Goal: Task Accomplishment & Management: Manage account settings

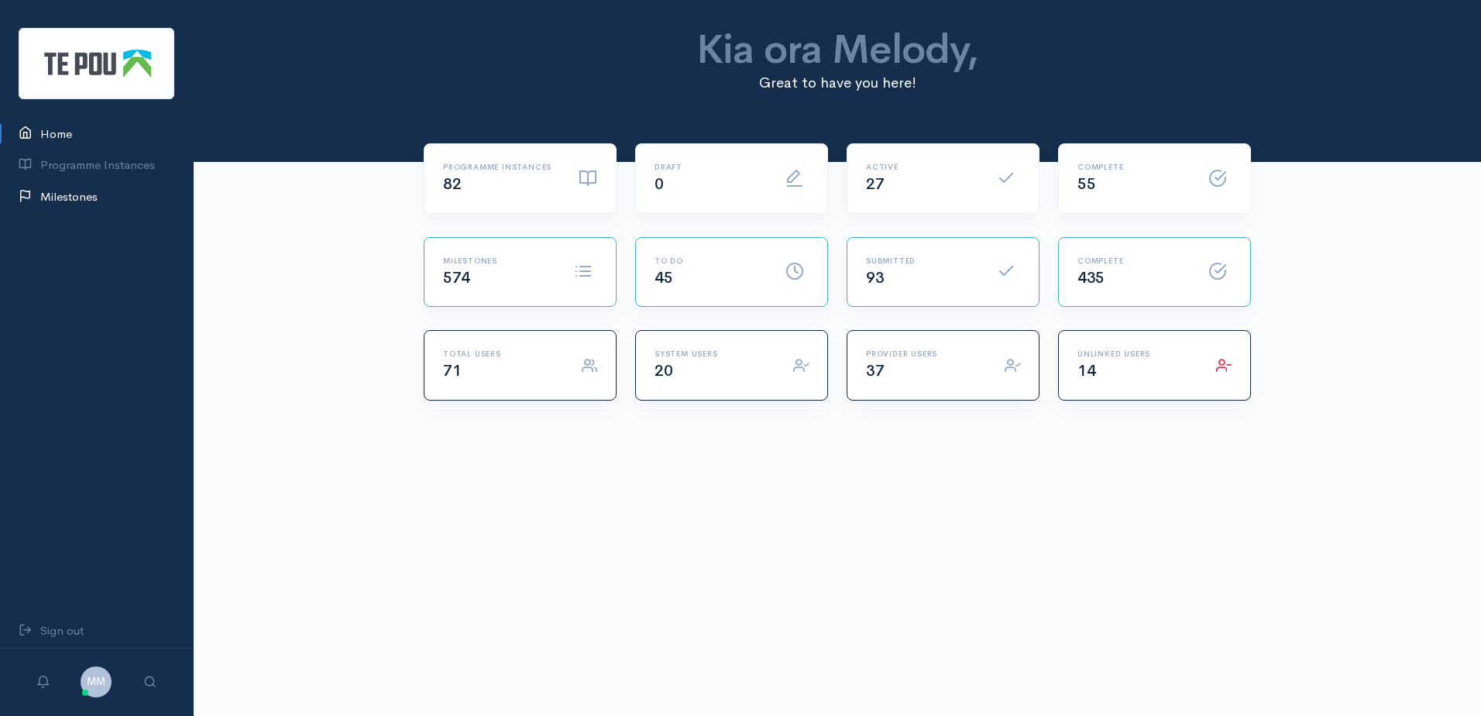
click at [84, 192] on link "Milestones" at bounding box center [96, 197] width 193 height 32
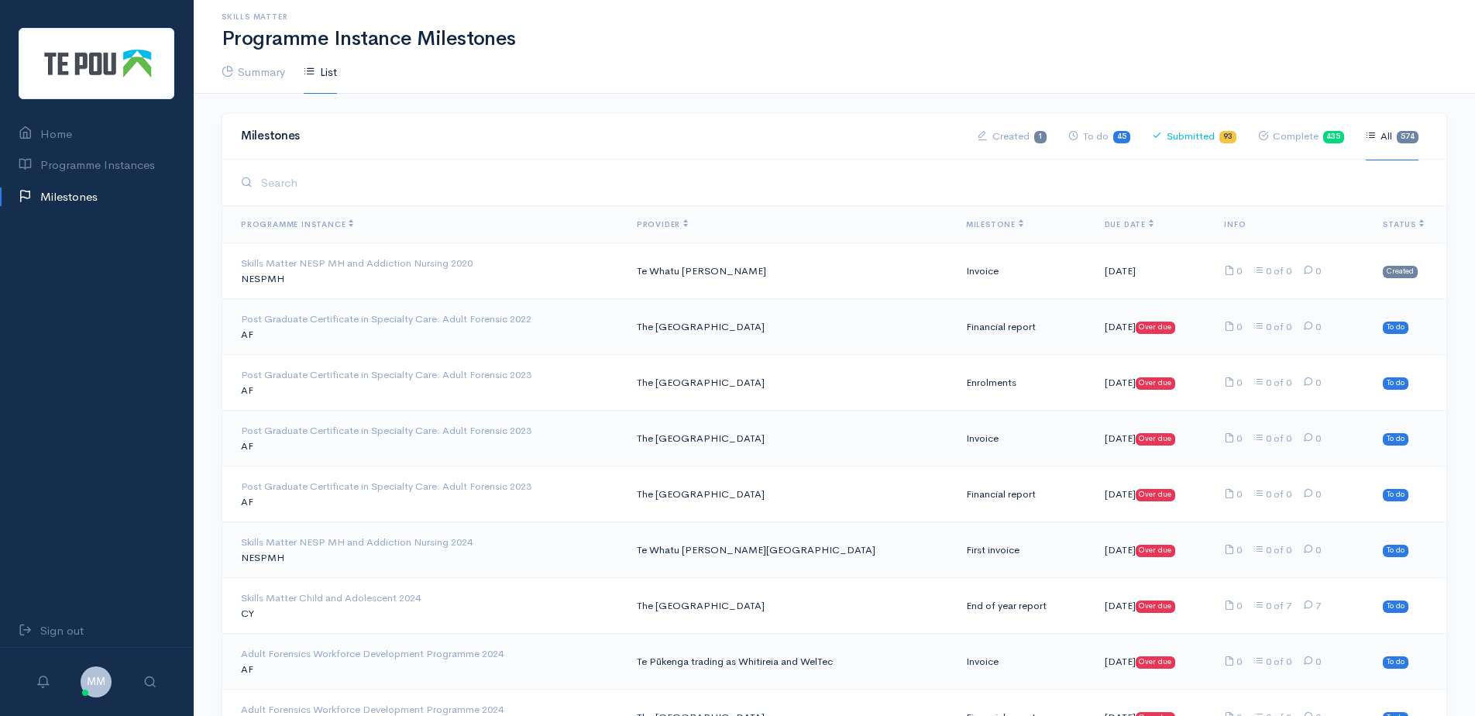
click at [1195, 128] on link "Submitted 93" at bounding box center [1194, 136] width 84 height 48
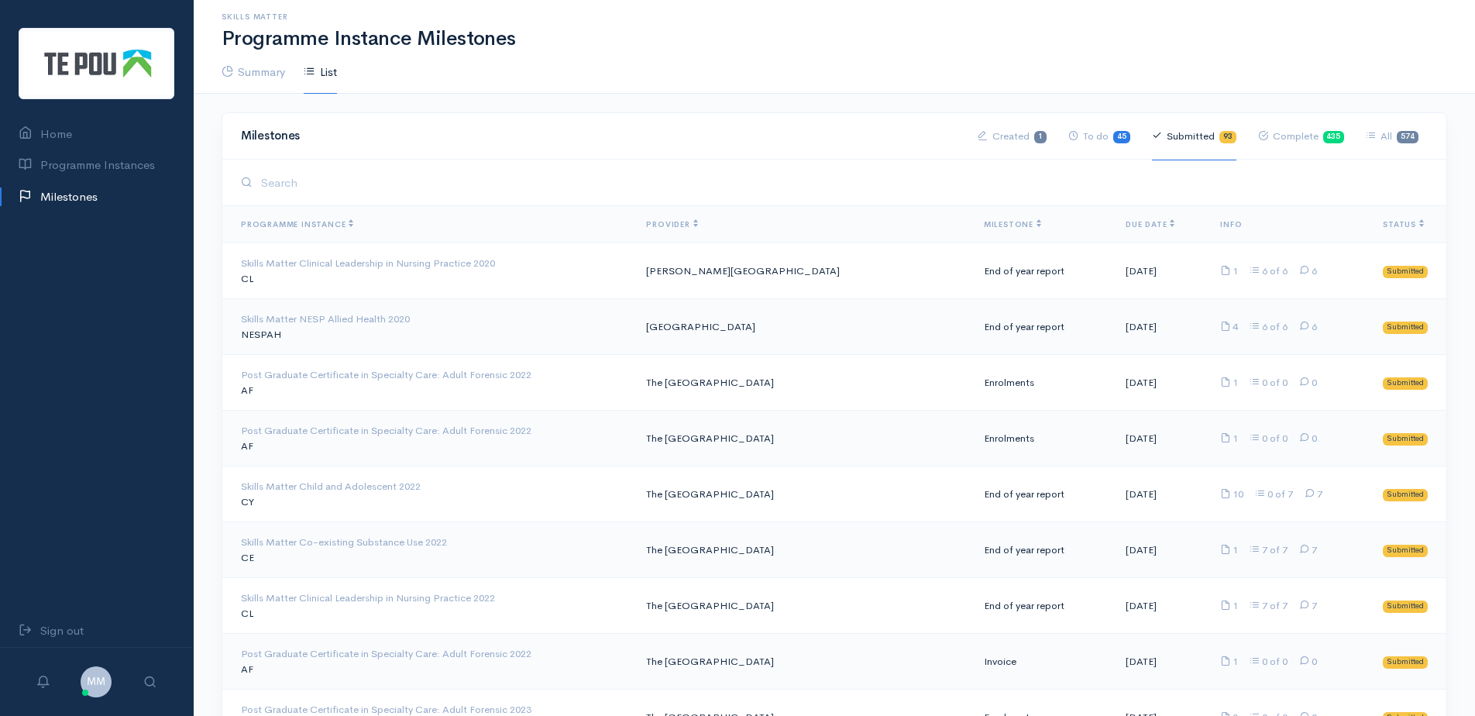
click at [1195, 128] on link "Submitted 93" at bounding box center [1194, 136] width 84 height 48
click at [984, 219] on span "Milestone" at bounding box center [1012, 224] width 57 height 10
click at [971, 213] on th "Milestone" at bounding box center [1042, 224] width 142 height 37
click at [984, 224] on span "Milestone" at bounding box center [1012, 224] width 57 height 10
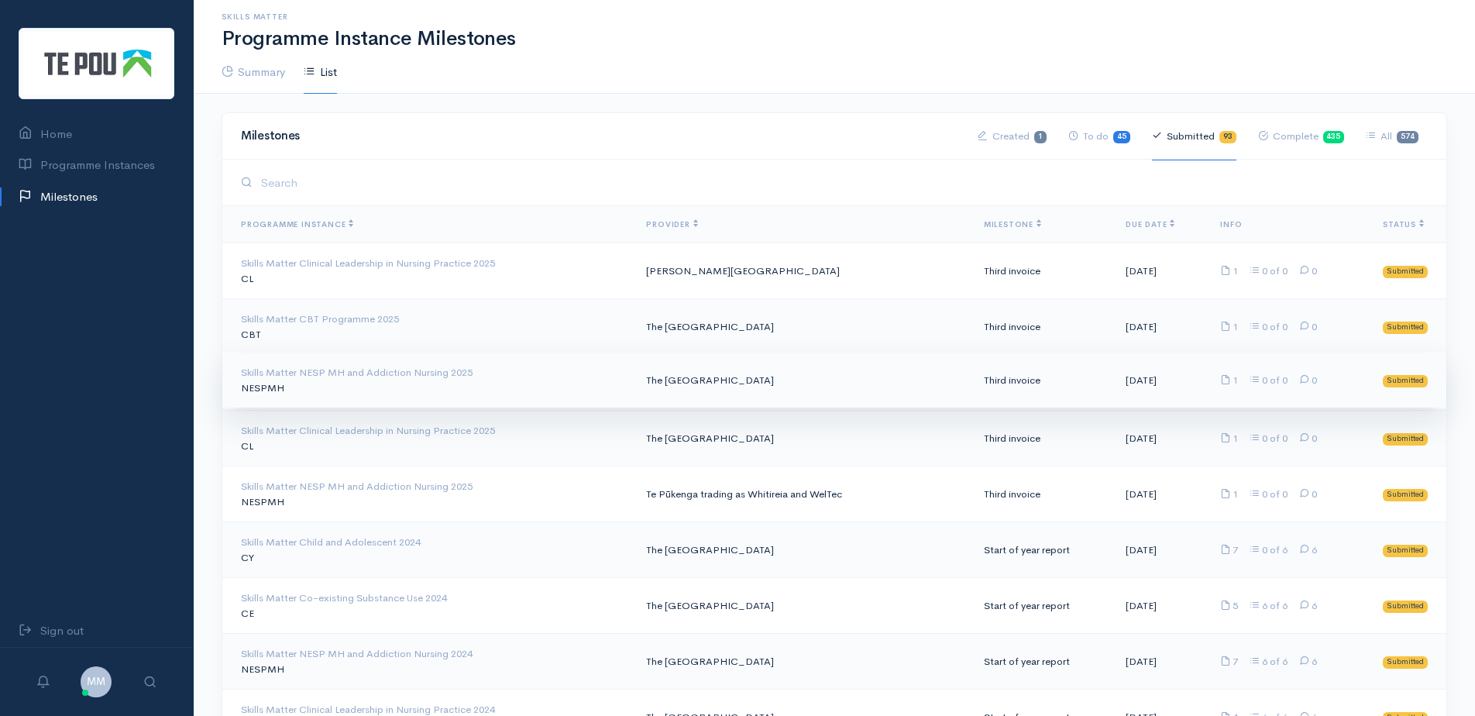
click at [796, 378] on td "The [GEOGRAPHIC_DATA]" at bounding box center [802, 380] width 337 height 56
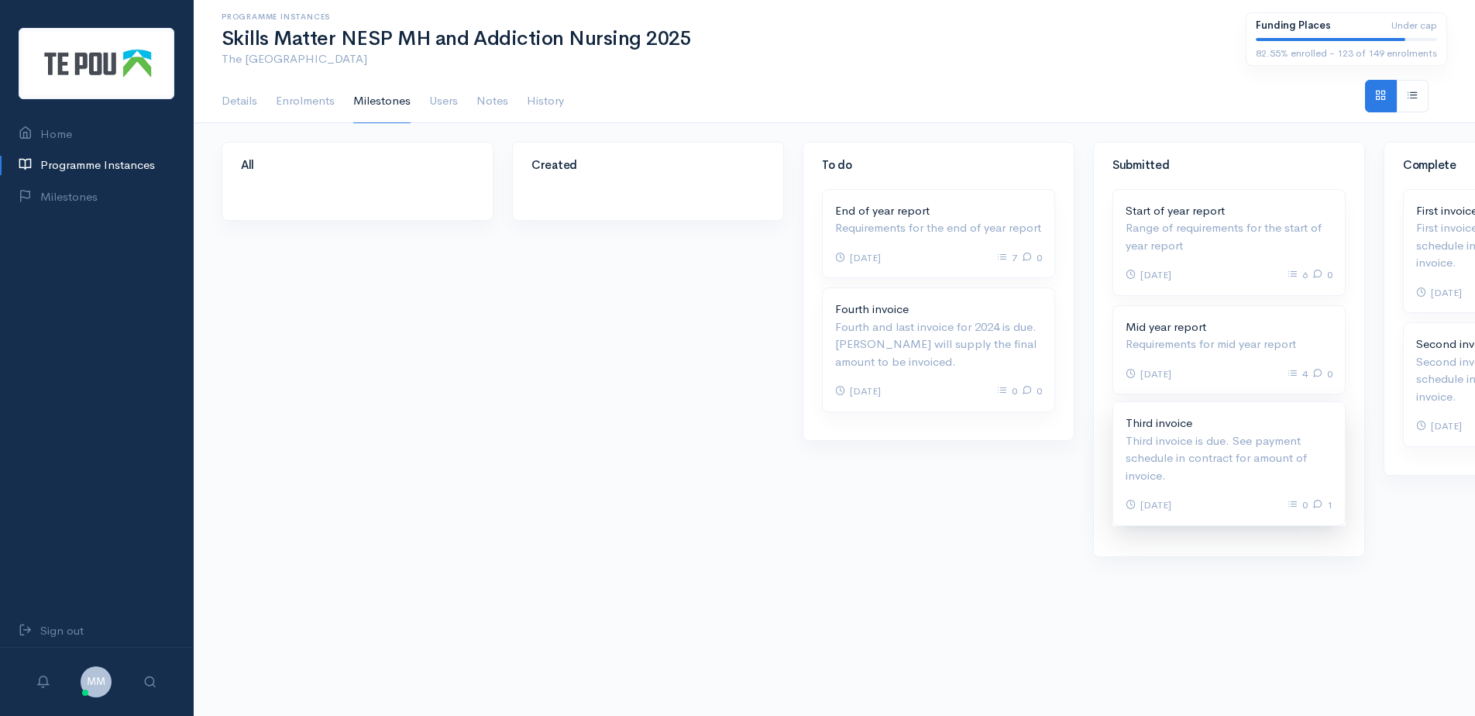
click at [1206, 448] on p "Third invoice is due. See payment schedule in contract for amount of invoice." at bounding box center [1229, 458] width 207 height 53
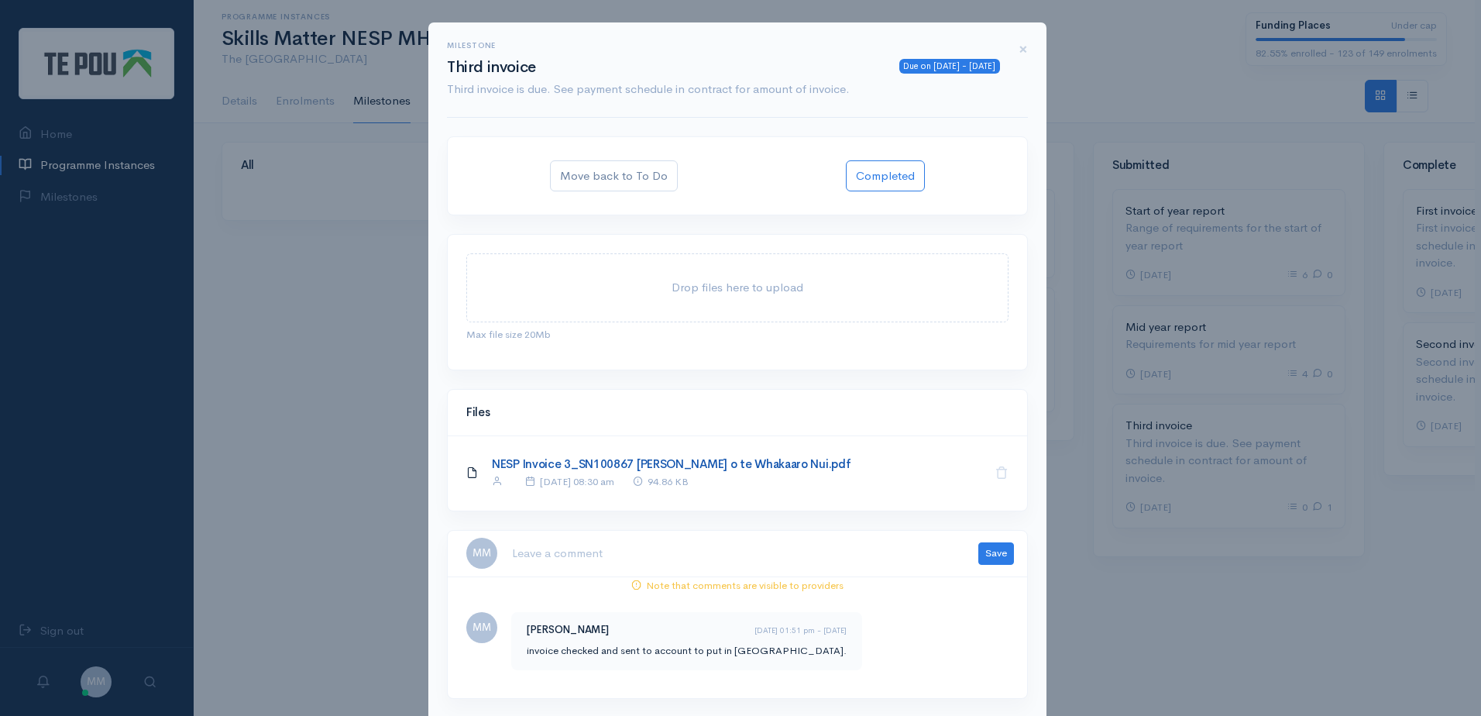
click at [705, 468] on link "NESP Invoice 3_SN100867 Te Pou o te Whakaaro Nui.pdf" at bounding box center [671, 463] width 359 height 15
click at [885, 174] on button "Completed" at bounding box center [885, 176] width 79 height 32
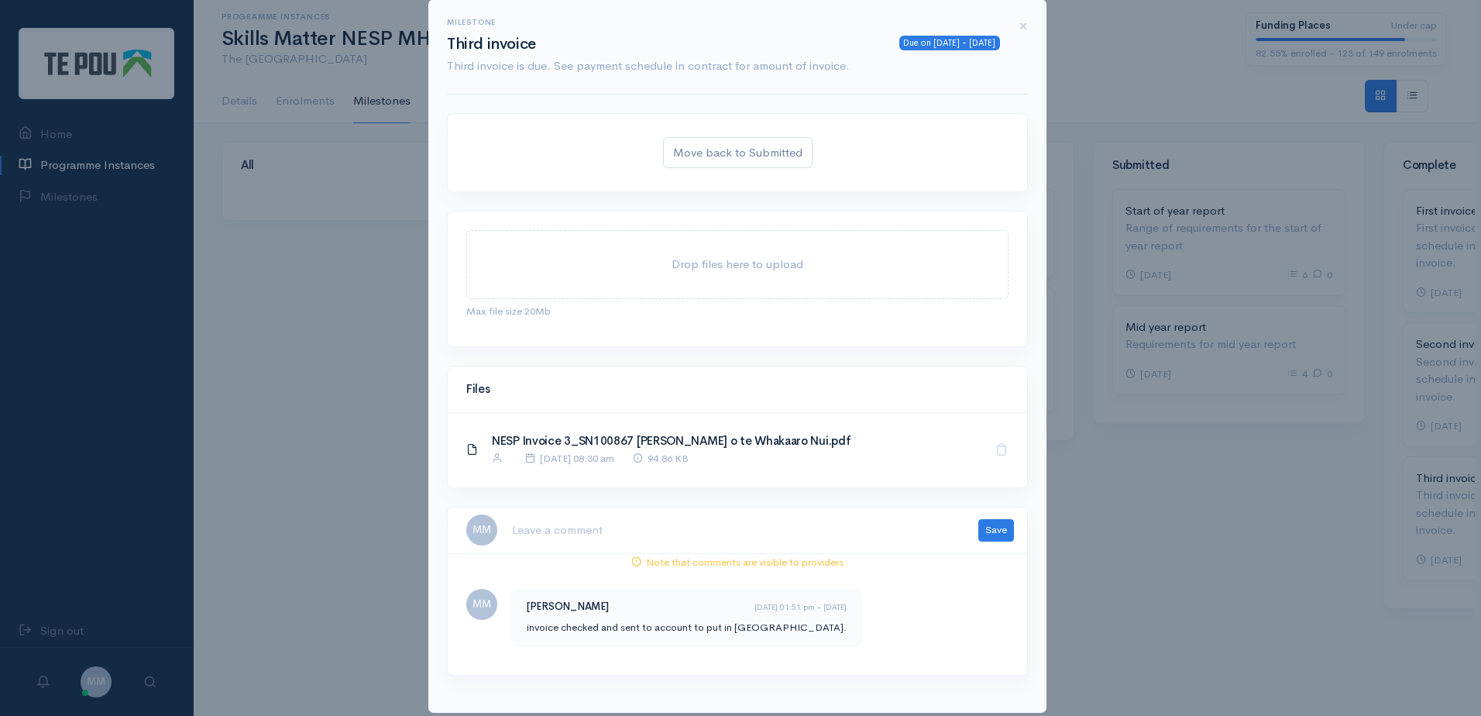
scroll to position [43, 0]
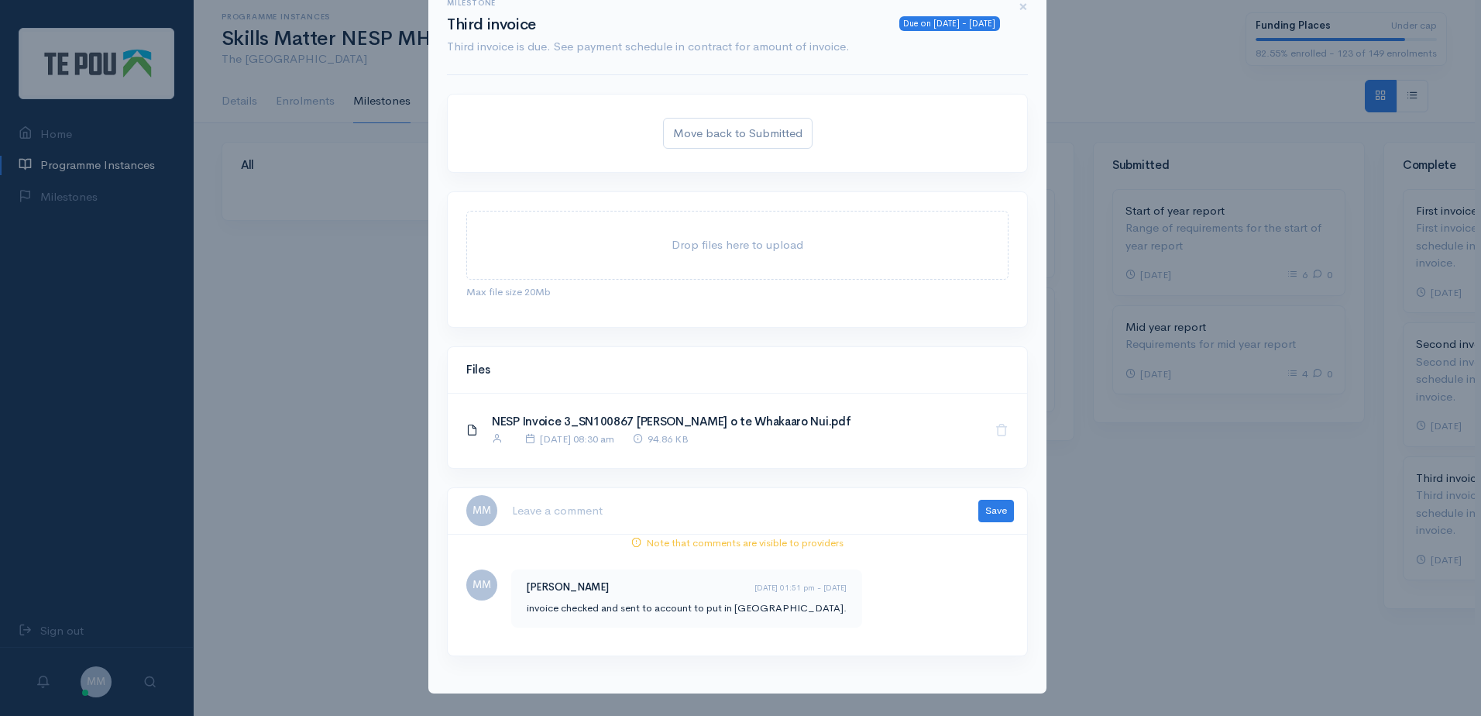
click at [575, 508] on textarea at bounding box center [735, 511] width 449 height 32
click at [575, 507] on textarea at bounding box center [735, 511] width 449 height 32
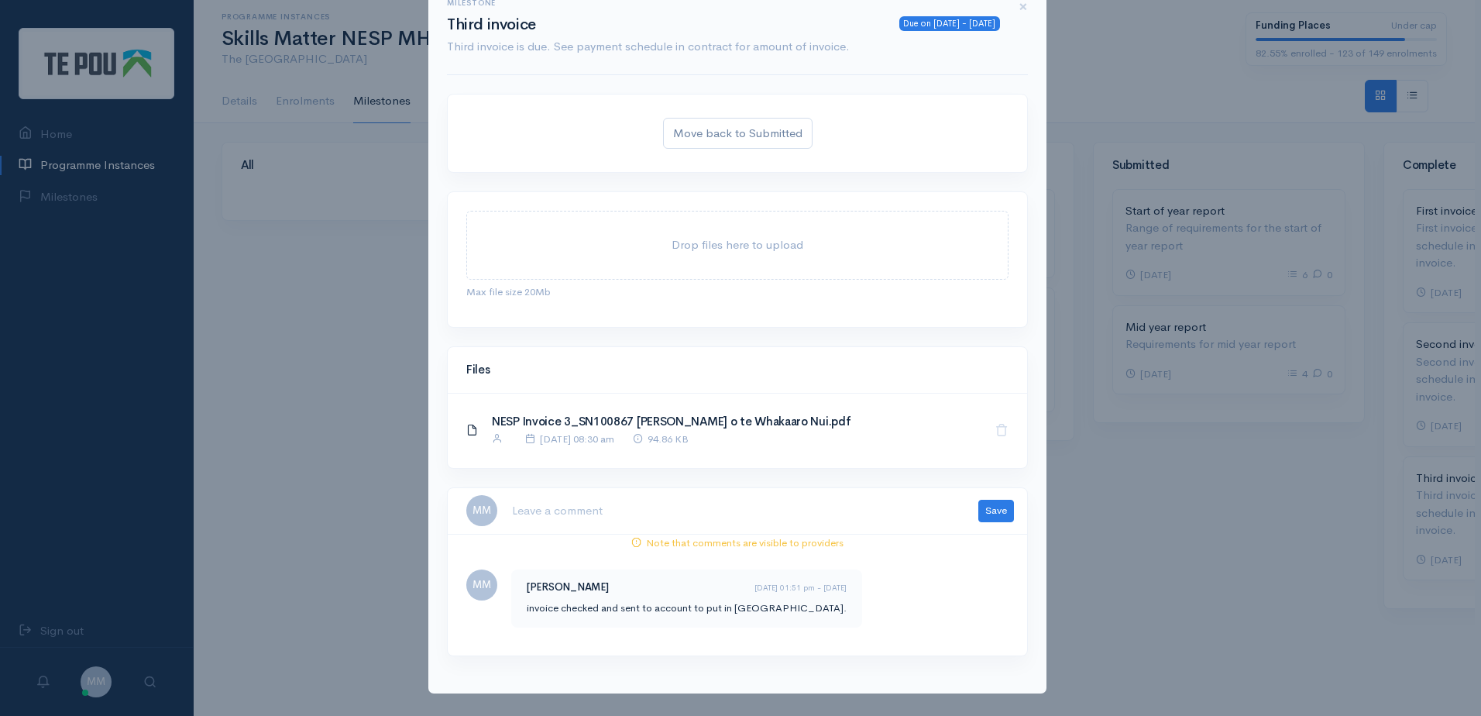
click at [575, 507] on textarea at bounding box center [735, 511] width 449 height 32
type textarea "T"
type textarea "C"
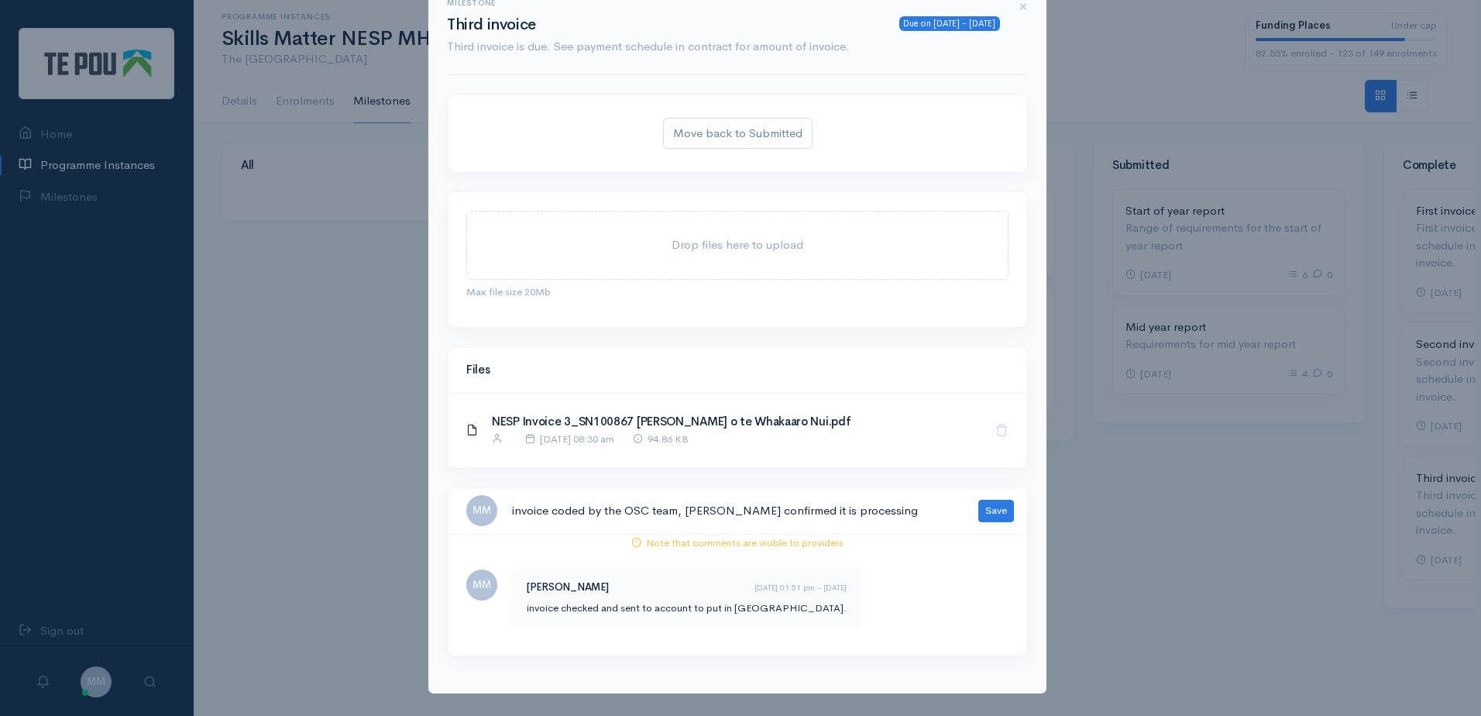
drag, startPoint x: 857, startPoint y: 511, endPoint x: 225, endPoint y: 497, distance: 632.3
click at [225, 497] on div "Milestone Due on 10 Sep 2025 - 7 days ago Third invoice Third invoice is due. S…" at bounding box center [740, 358] width 1481 height 716
click at [889, 511] on textarea "invoice coded by the OSC team, Carol confirmed it is processing" at bounding box center [735, 511] width 449 height 32
drag, startPoint x: 875, startPoint y: 509, endPoint x: 366, endPoint y: 509, distance: 509.0
click at [366, 509] on div "Milestone Due on 10 Sep 2025 - 7 days ago Third invoice Third invoice is due. S…" at bounding box center [740, 358] width 1481 height 716
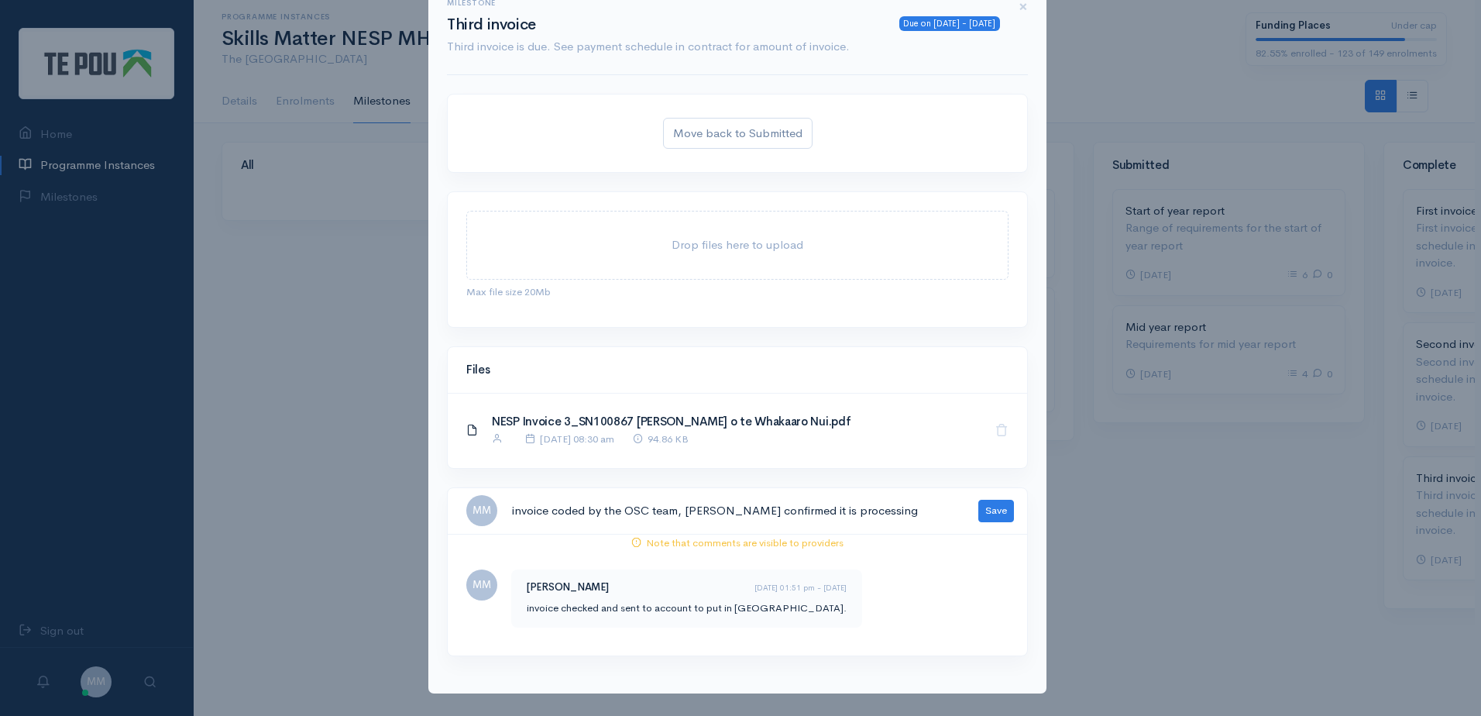
paste textarea "The invoices were coded by the OSC team, and Carol has confirmed they are being…"
click at [744, 507] on textarea "The invoices were coded by the OSC team, and Carol has confirmed they are being…" at bounding box center [735, 511] width 449 height 32
drag, startPoint x: 909, startPoint y: 500, endPoint x: 868, endPoint y: 501, distance: 41.8
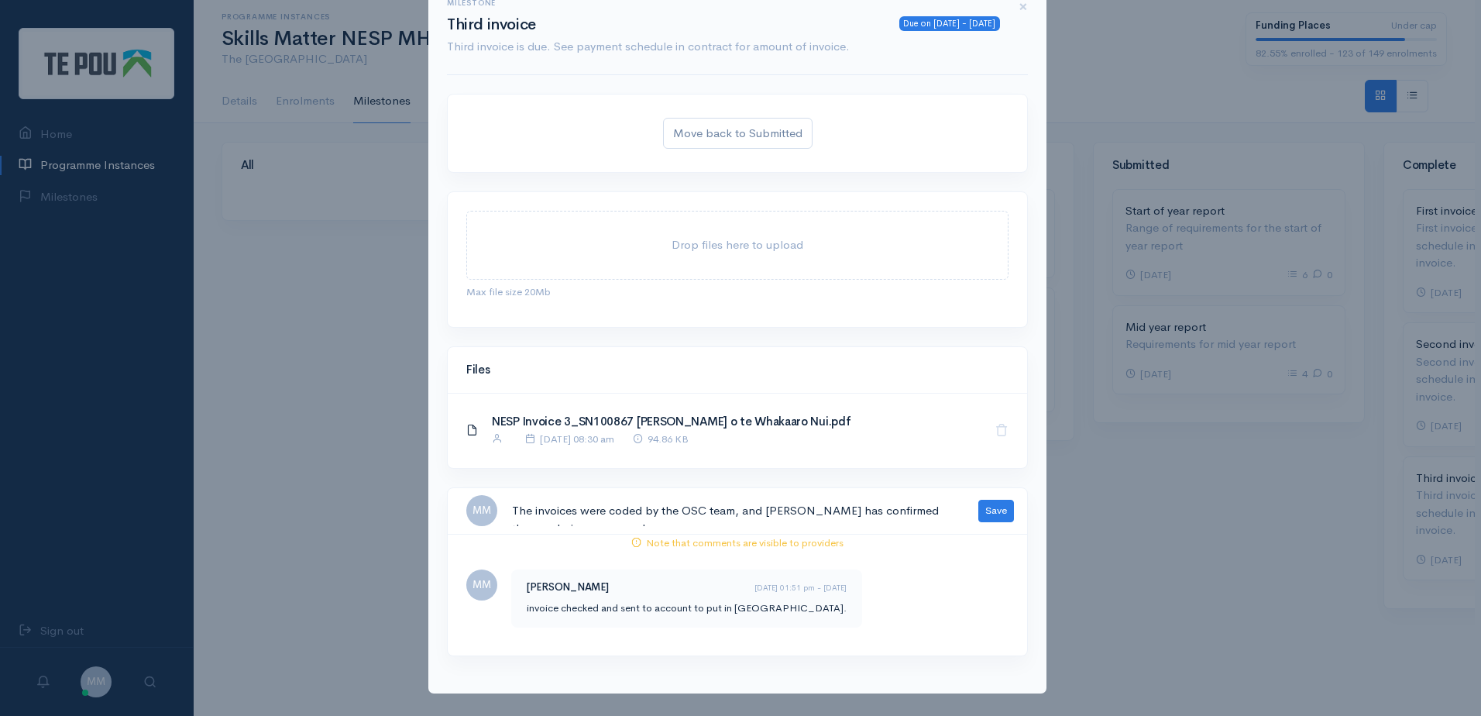
click at [868, 501] on textarea "The invoices were coded by the OSC team, and Carol has confirmed they are being…" at bounding box center [735, 511] width 449 height 32
drag, startPoint x: 509, startPoint y: 511, endPoint x: 1202, endPoint y: 570, distance: 695.1
click at [1202, 570] on div "Milestone Due on 10 Sep 2025 - 7 days ago Third invoice Third invoice is due. S…" at bounding box center [740, 358] width 1481 height 716
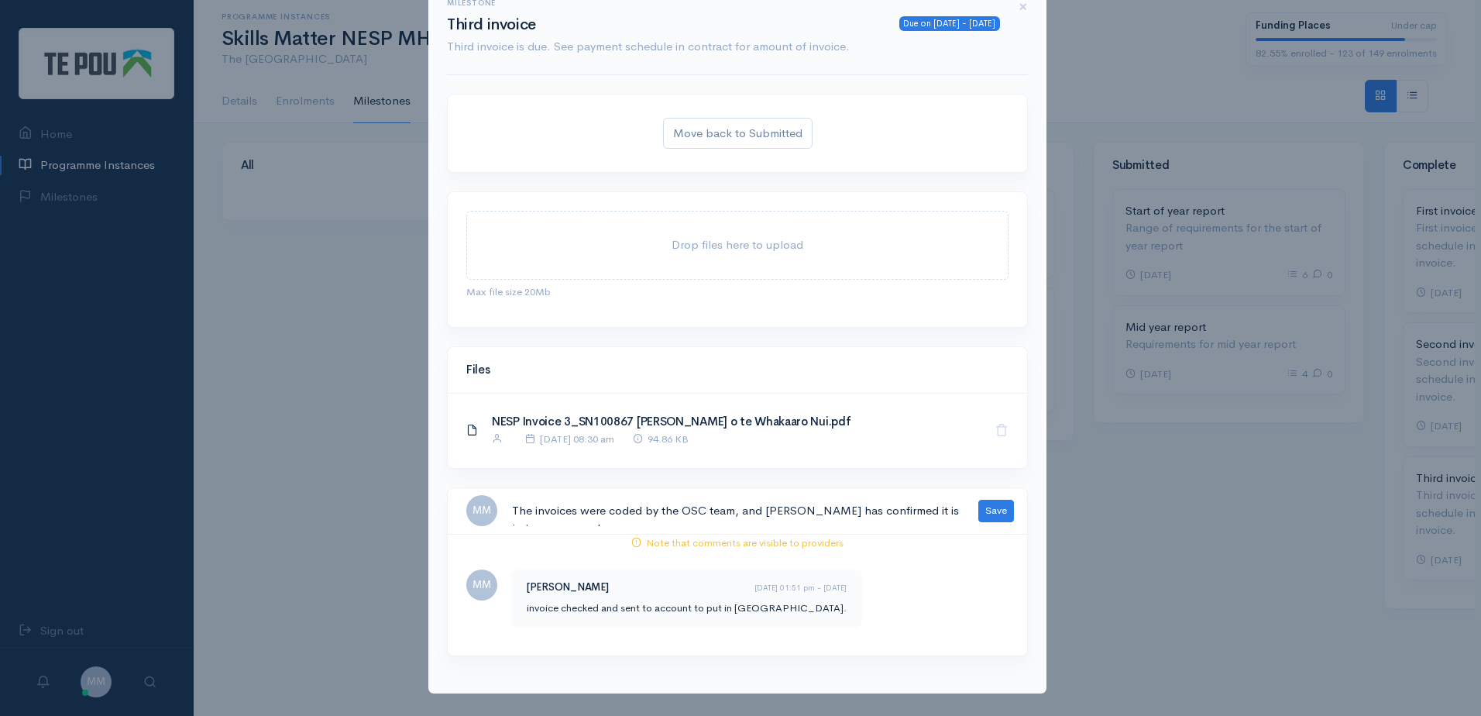
click at [772, 524] on textarea "The invoices were coded by the OSC team, and [PERSON_NAME] has confirmed it is …" at bounding box center [735, 511] width 449 height 32
click at [701, 510] on textarea "The invoices were coded by the OSC team, and [PERSON_NAME] has confirmed it is …" at bounding box center [735, 511] width 449 height 32
type textarea "The invoices were coded by the OSC team, and [PERSON_NAME] has confirmed it is …"
click at [1002, 518] on button "Save" at bounding box center [996, 511] width 36 height 22
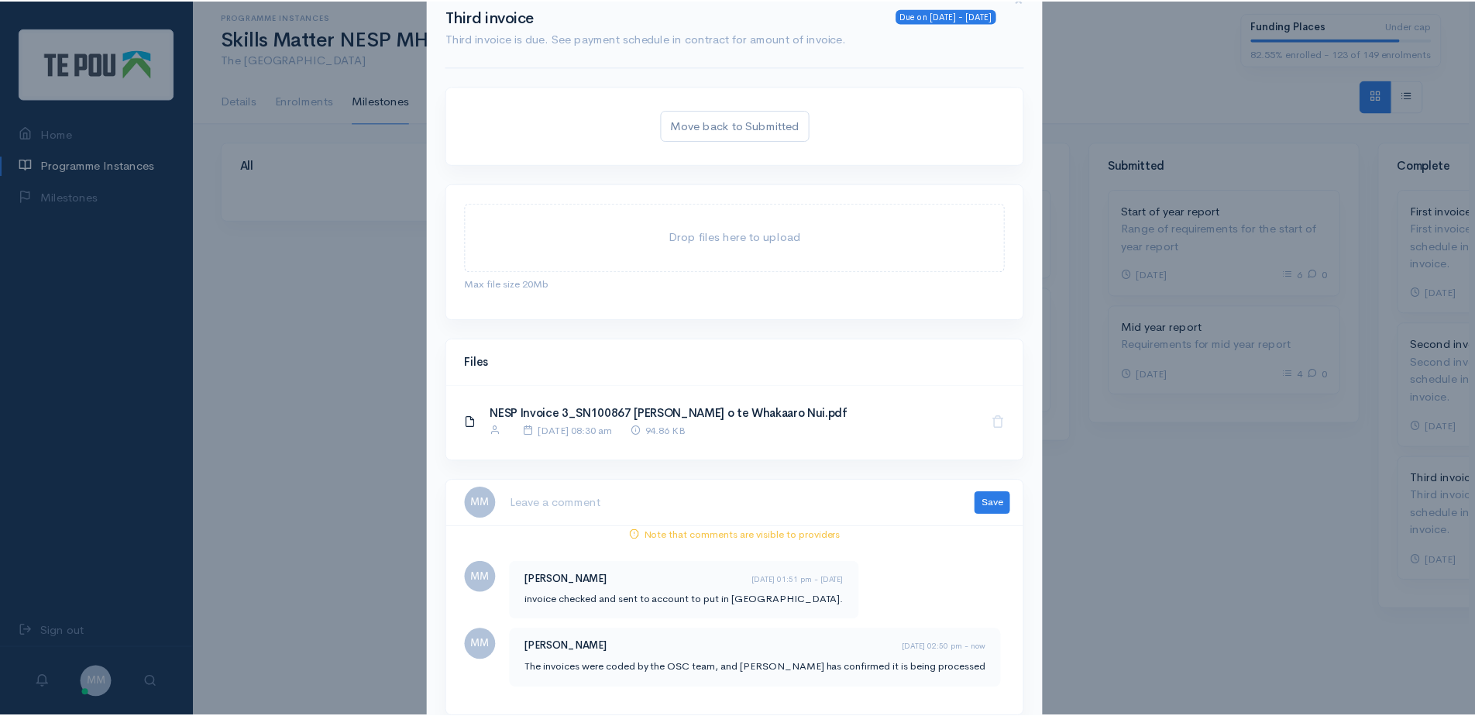
scroll to position [77, 0]
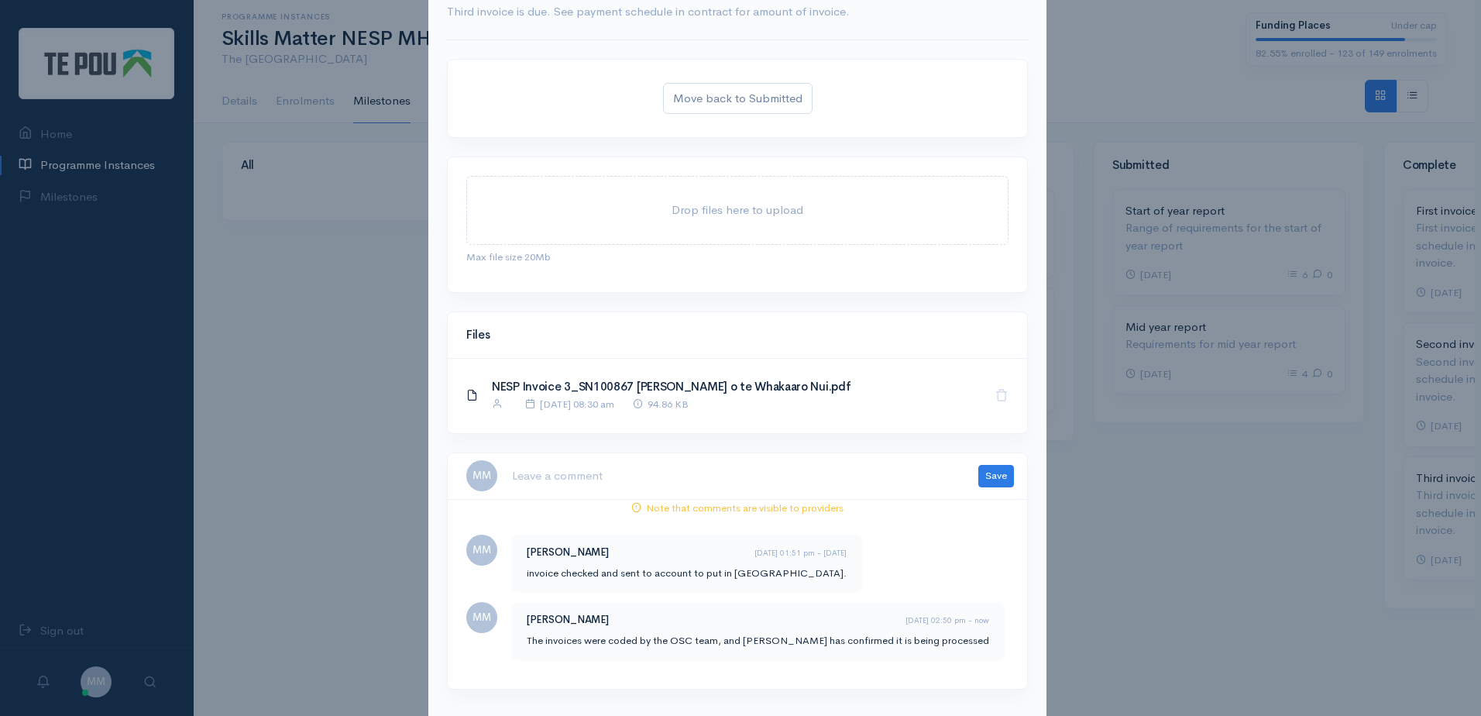
click at [1102, 545] on div "Milestone Due on 10 Sep 2025 - 7 days ago Third invoice Third invoice is due. S…" at bounding box center [740, 358] width 1481 height 716
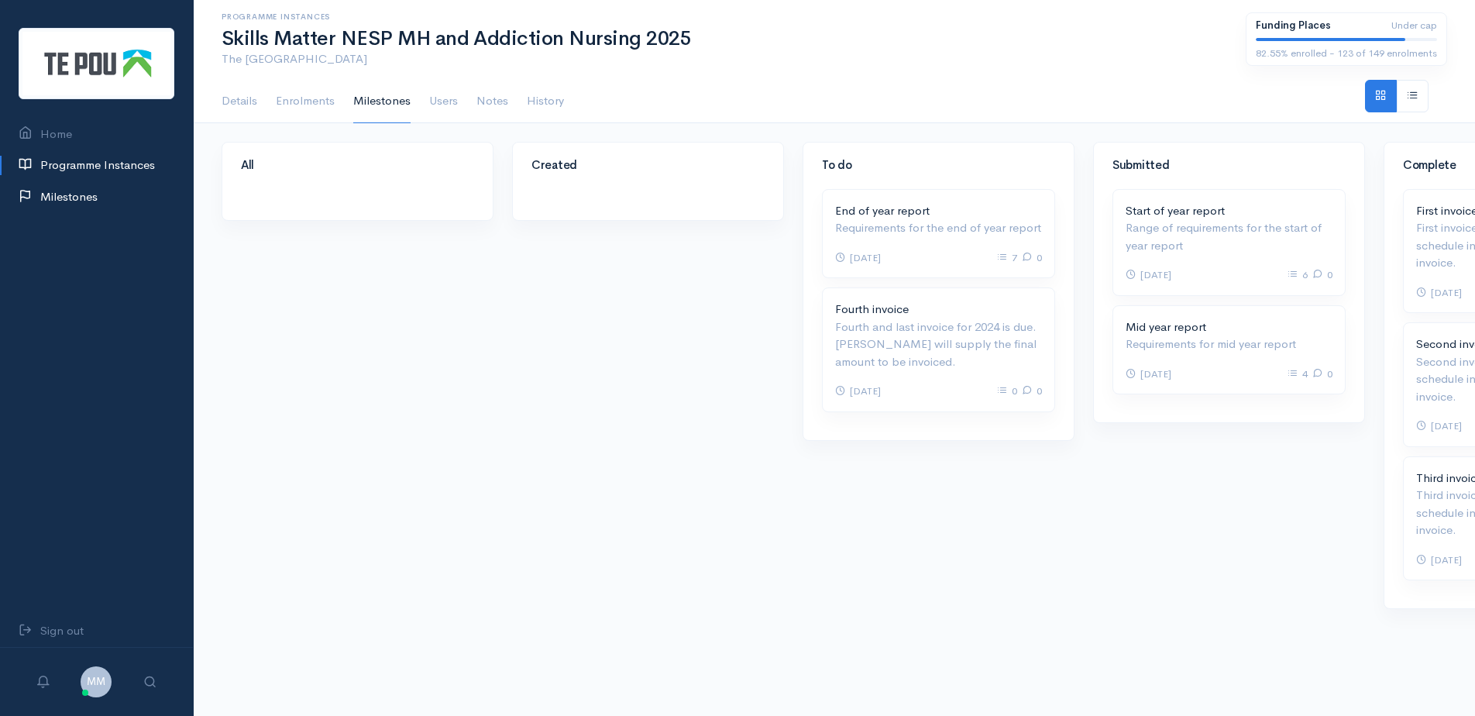
click at [61, 195] on link "Milestones" at bounding box center [96, 197] width 193 height 32
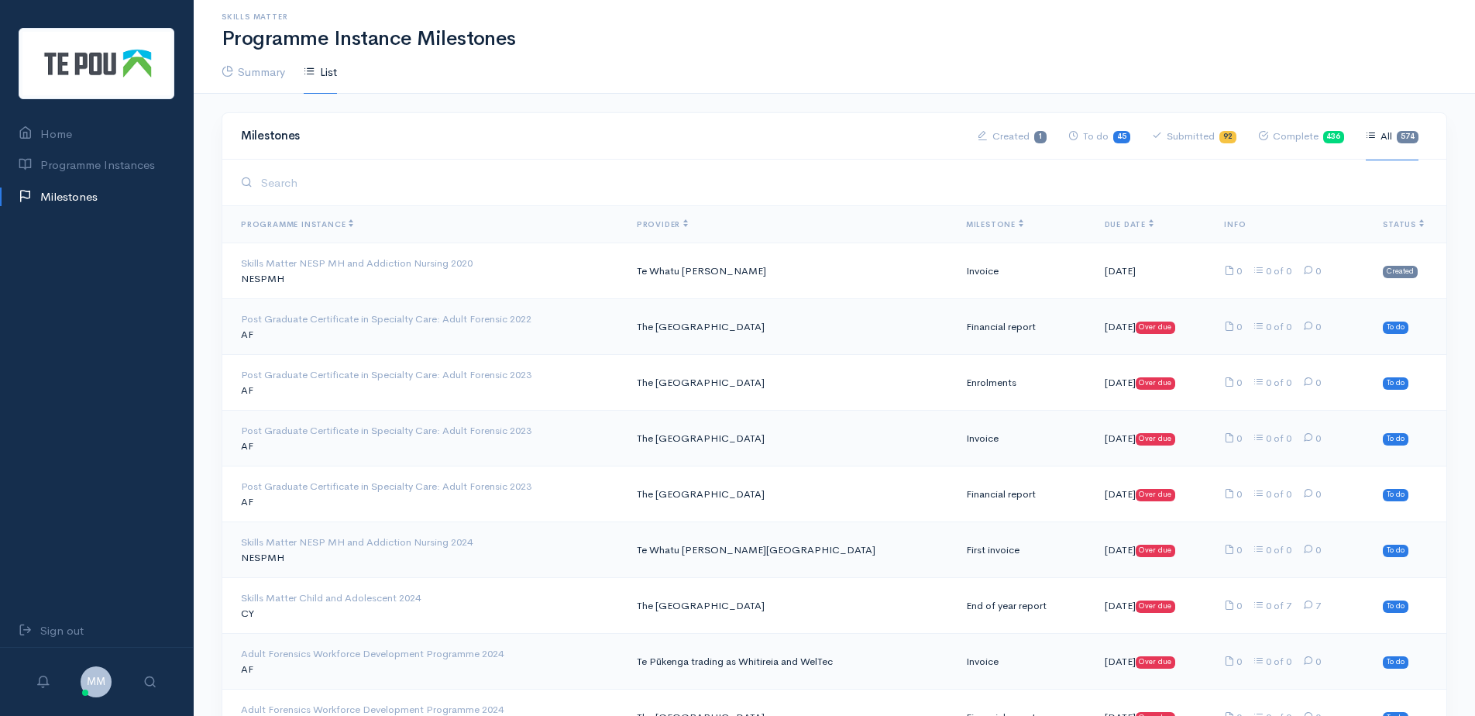
click at [1171, 141] on link "Submitted 92" at bounding box center [1194, 136] width 84 height 48
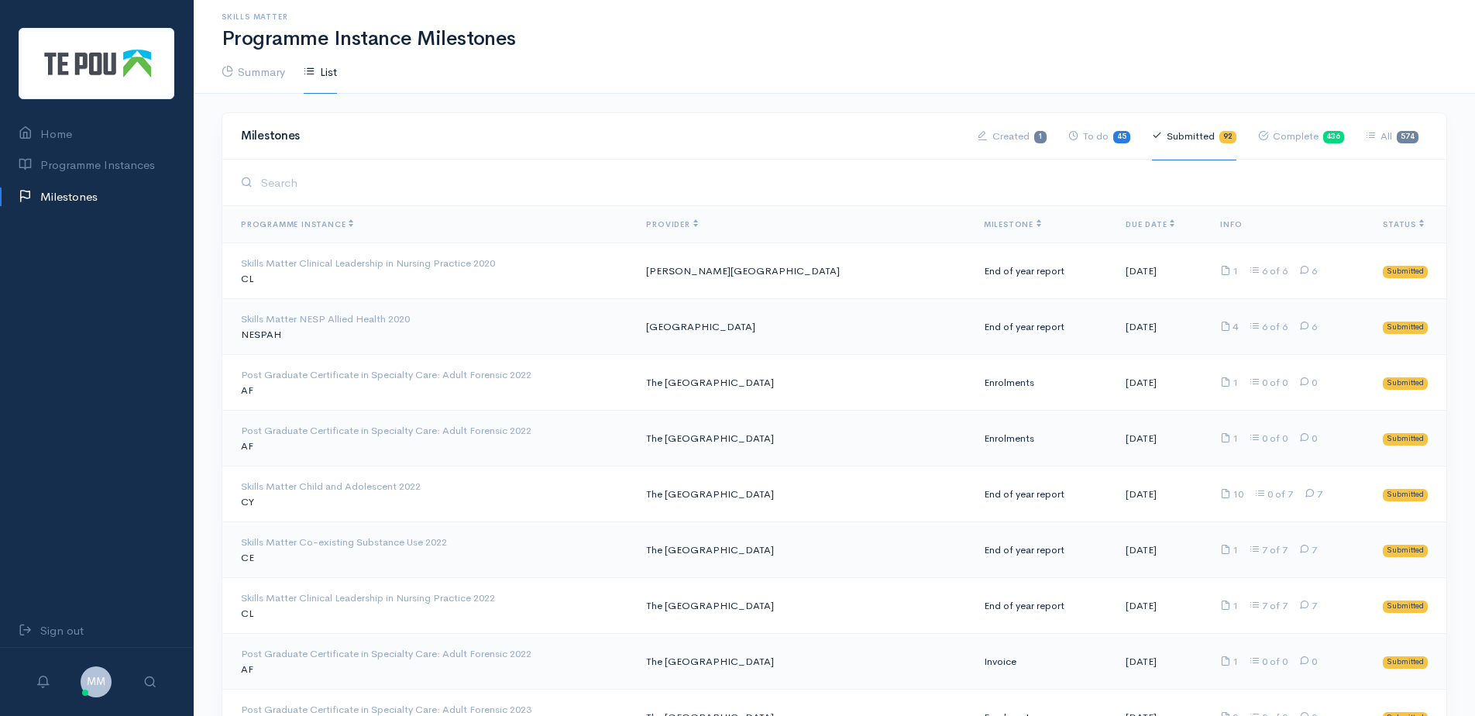
click at [985, 218] on th "Milestone" at bounding box center [1042, 224] width 142 height 37
click at [985, 222] on span "Milestone" at bounding box center [1012, 224] width 57 height 10
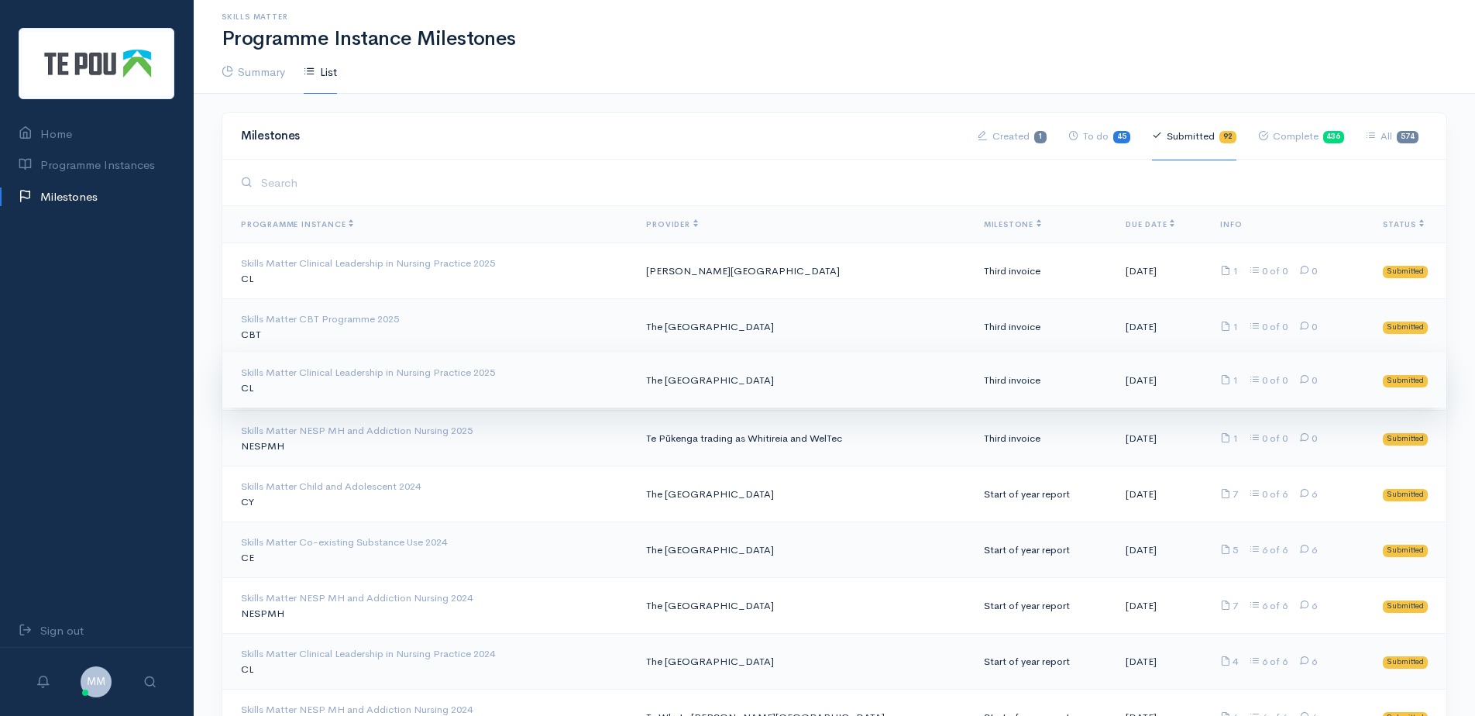
click at [751, 389] on td "The [GEOGRAPHIC_DATA]" at bounding box center [802, 380] width 337 height 56
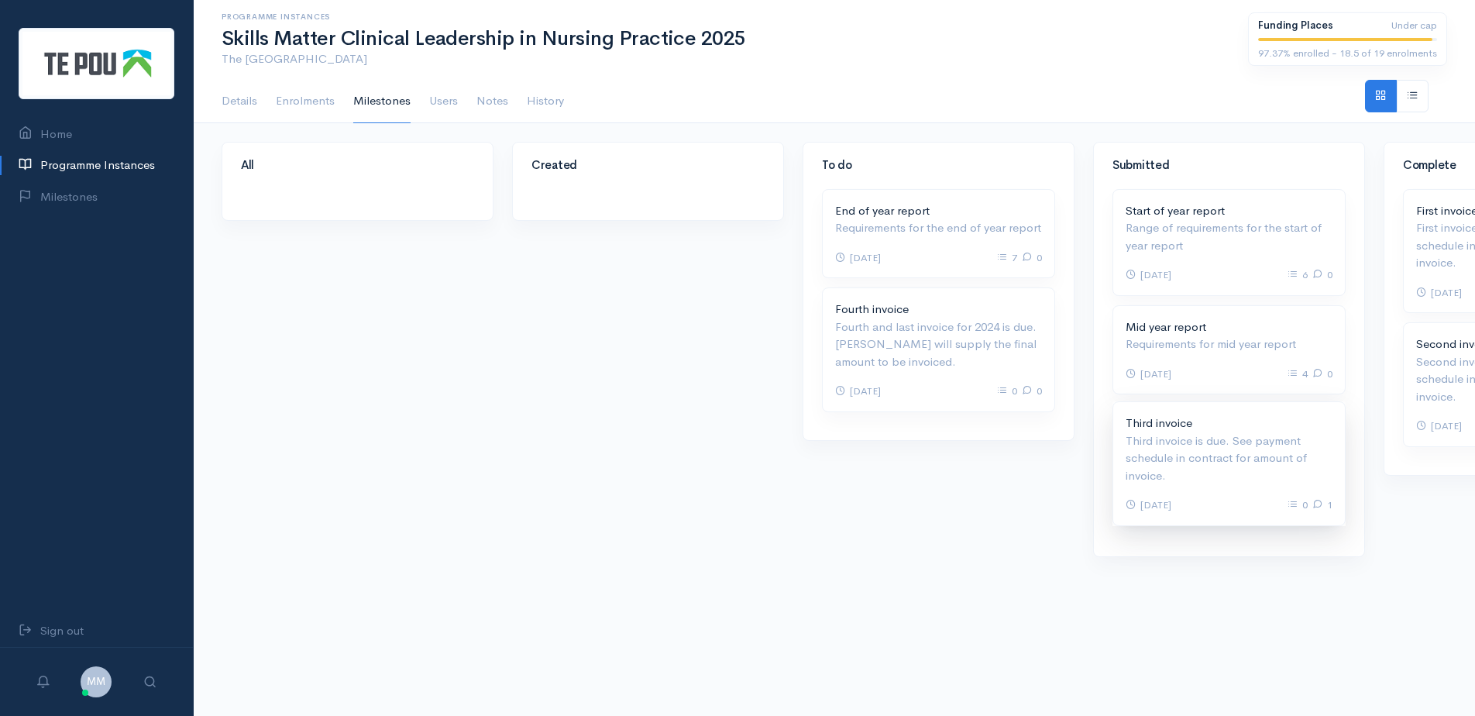
click at [1204, 461] on p "Third invoice is due. See payment schedule in contract for amount of invoice." at bounding box center [1229, 458] width 207 height 53
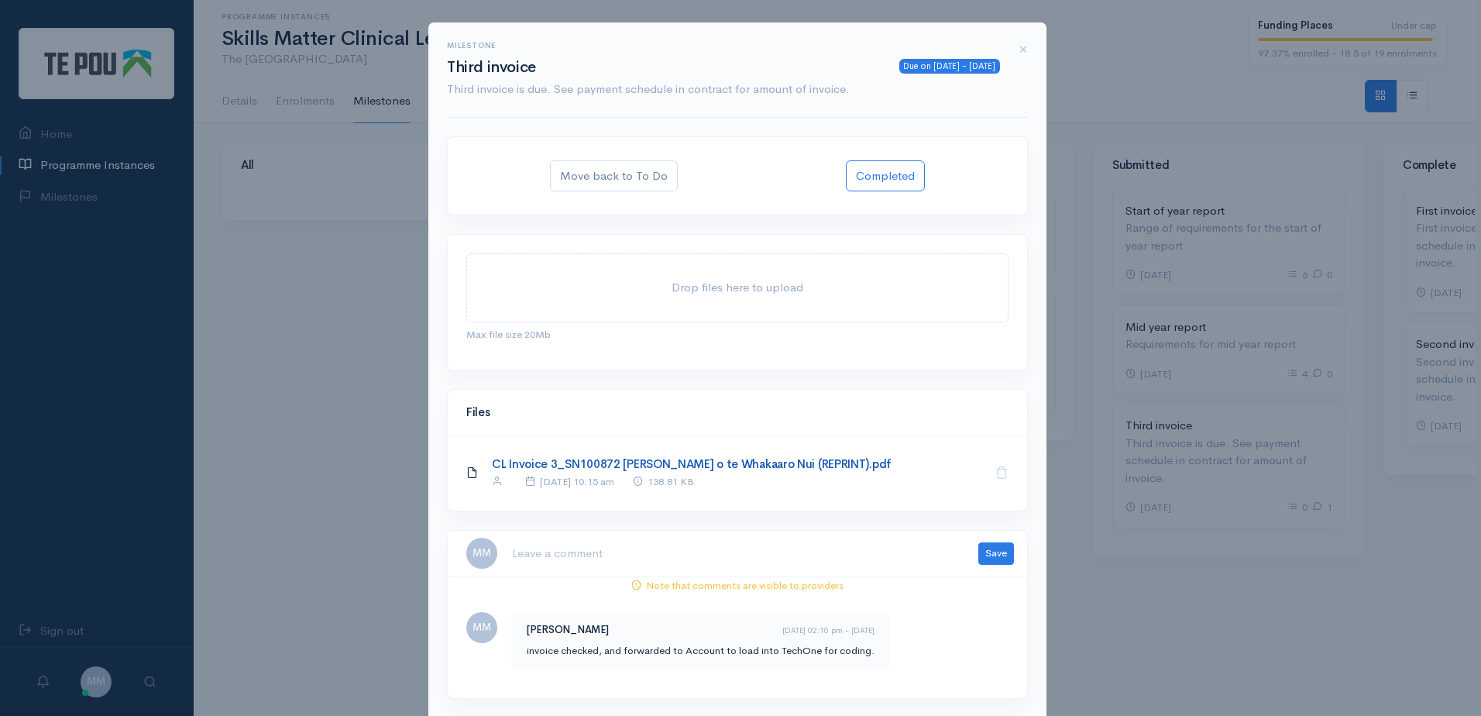
click at [700, 462] on link "CL Invoice 3_SN100872 [PERSON_NAME] o te Whakaaro Nui (REPRINT).pdf" at bounding box center [692, 463] width 400 height 15
click at [720, 564] on textarea at bounding box center [735, 554] width 449 height 32
paste textarea "The invoices were coded by the OSC team, and [PERSON_NAME] has confirmed it is …"
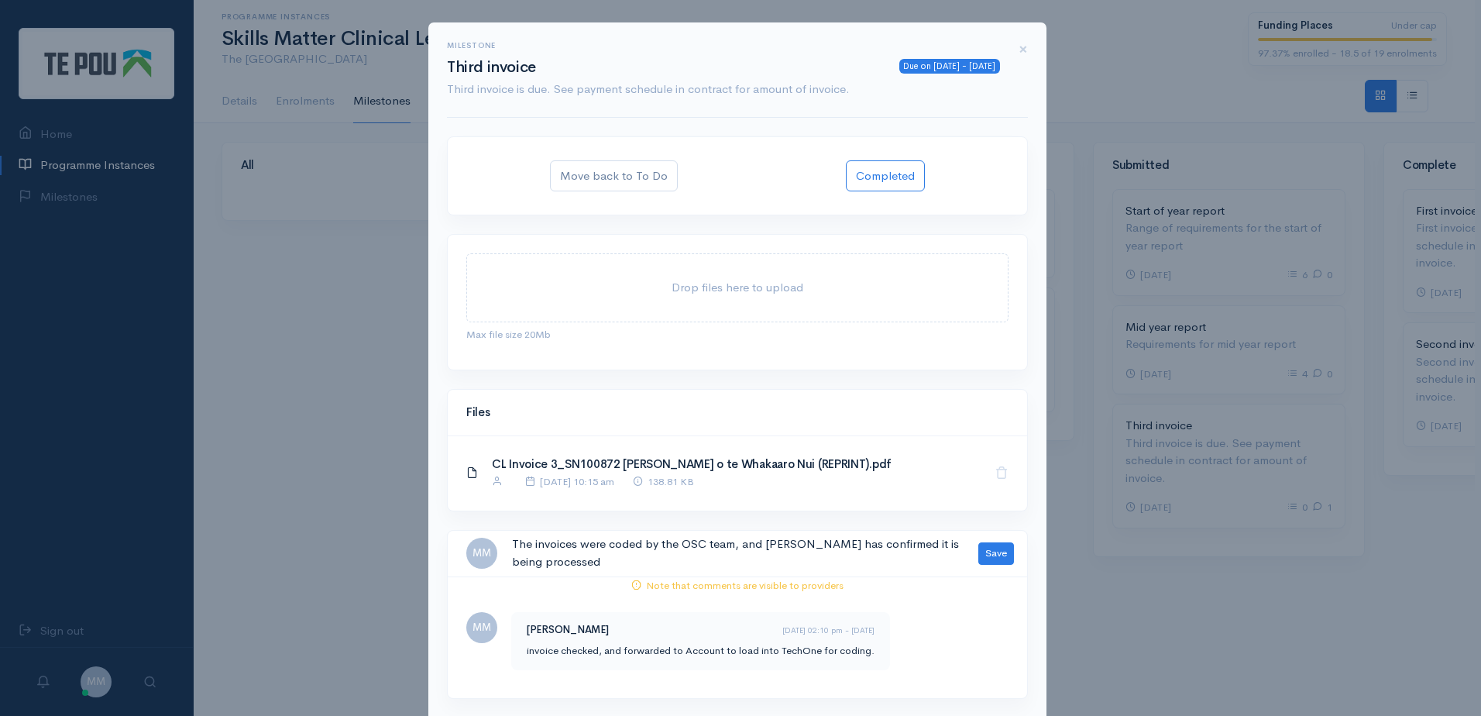
click at [572, 548] on textarea "The invoices were coded by the OSC team, and [PERSON_NAME] has confirmed it is …" at bounding box center [735, 554] width 449 height 32
drag, startPoint x: 594, startPoint y: 545, endPoint x: 569, endPoint y: 547, distance: 25.7
click at [569, 547] on textarea "The invoice was coded by the OSC team, and [PERSON_NAME] has confirmed it is be…" at bounding box center [735, 554] width 449 height 32
click at [633, 564] on textarea "The invoice was coded by the OSC team, and [PERSON_NAME] has confirmed it is be…" at bounding box center [735, 554] width 449 height 32
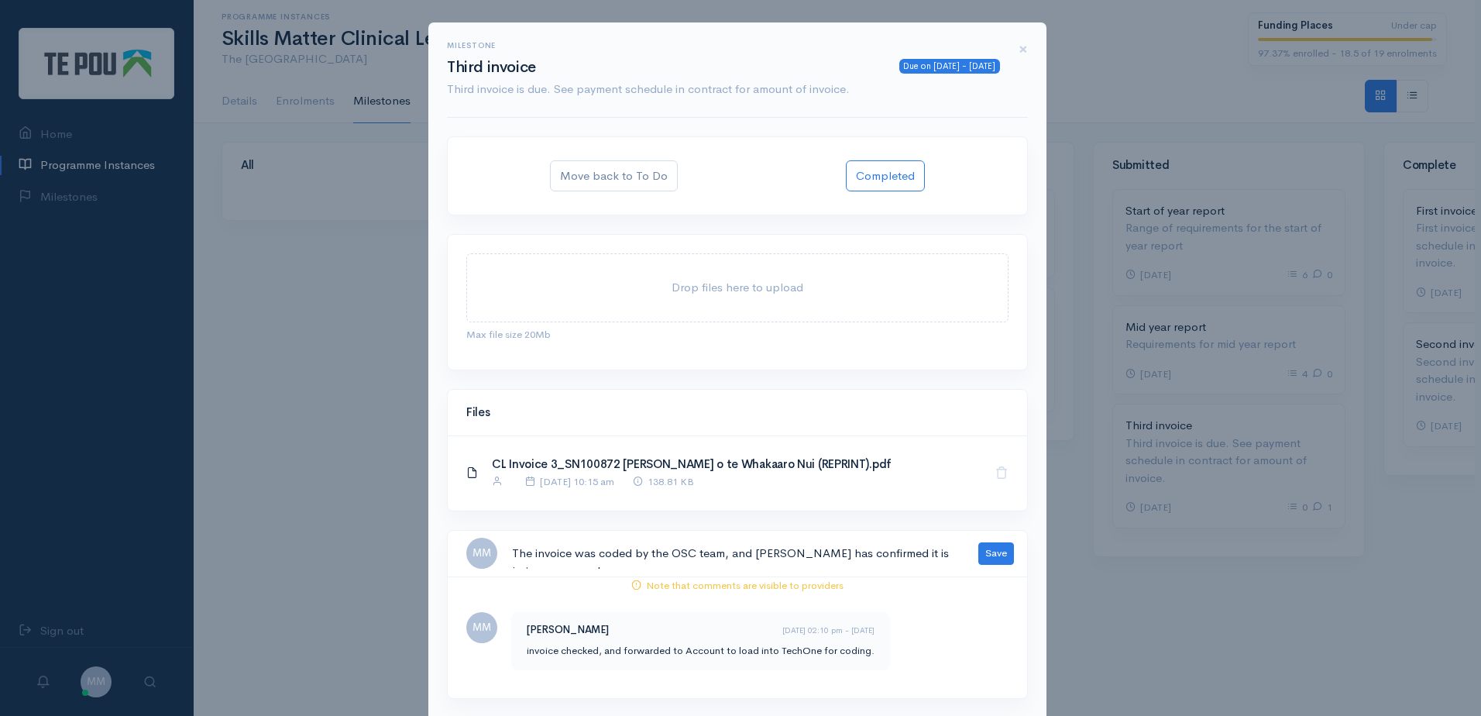
click at [649, 550] on textarea "The invoice was coded by the OSC team, and [PERSON_NAME] has confirmed it is be…" at bounding box center [735, 554] width 449 height 32
click at [834, 538] on textarea "The invoice was coded by the OSC team, and [PERSON_NAME] has confirmed it is be…" at bounding box center [735, 554] width 449 height 32
click at [834, 555] on textarea "The invoice was coded by the OSC team, and [PERSON_NAME] has confirmed it is be…" at bounding box center [735, 554] width 449 height 32
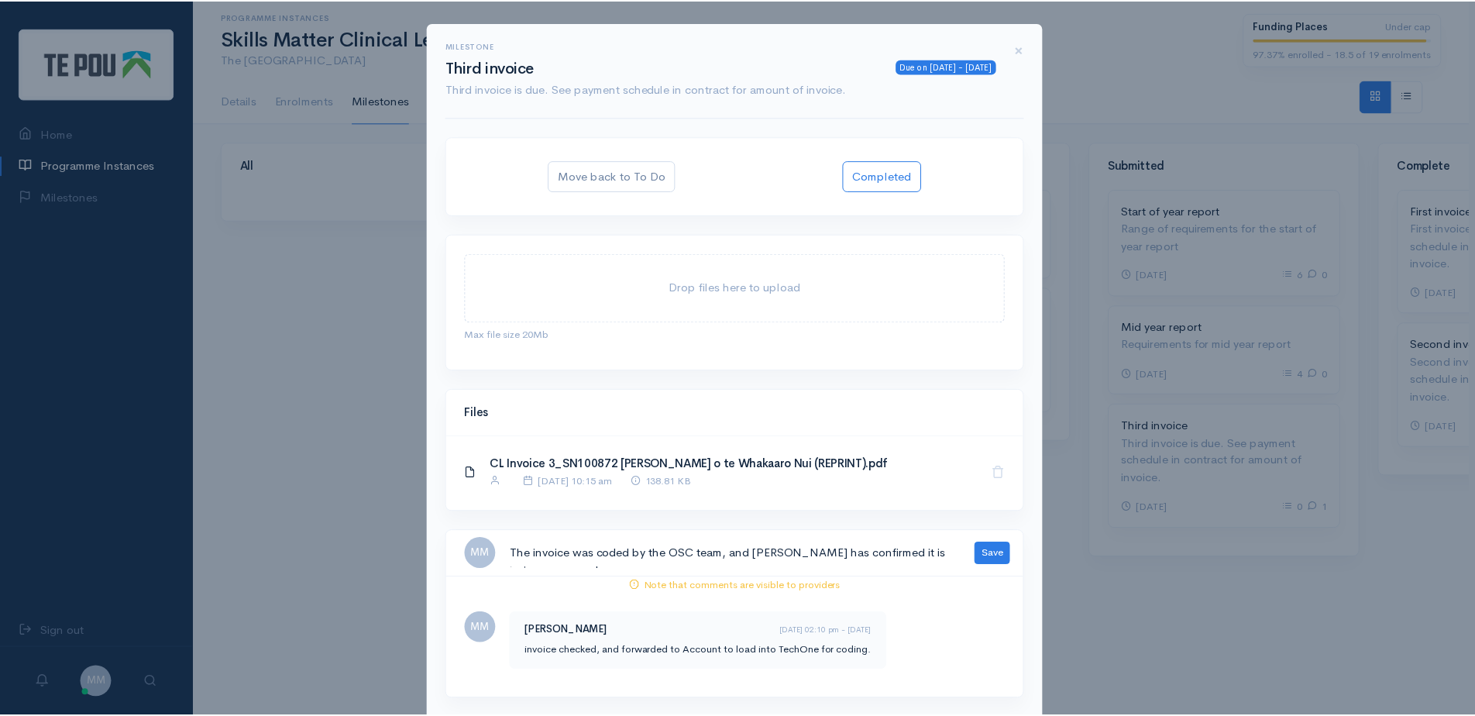
scroll to position [17, 0]
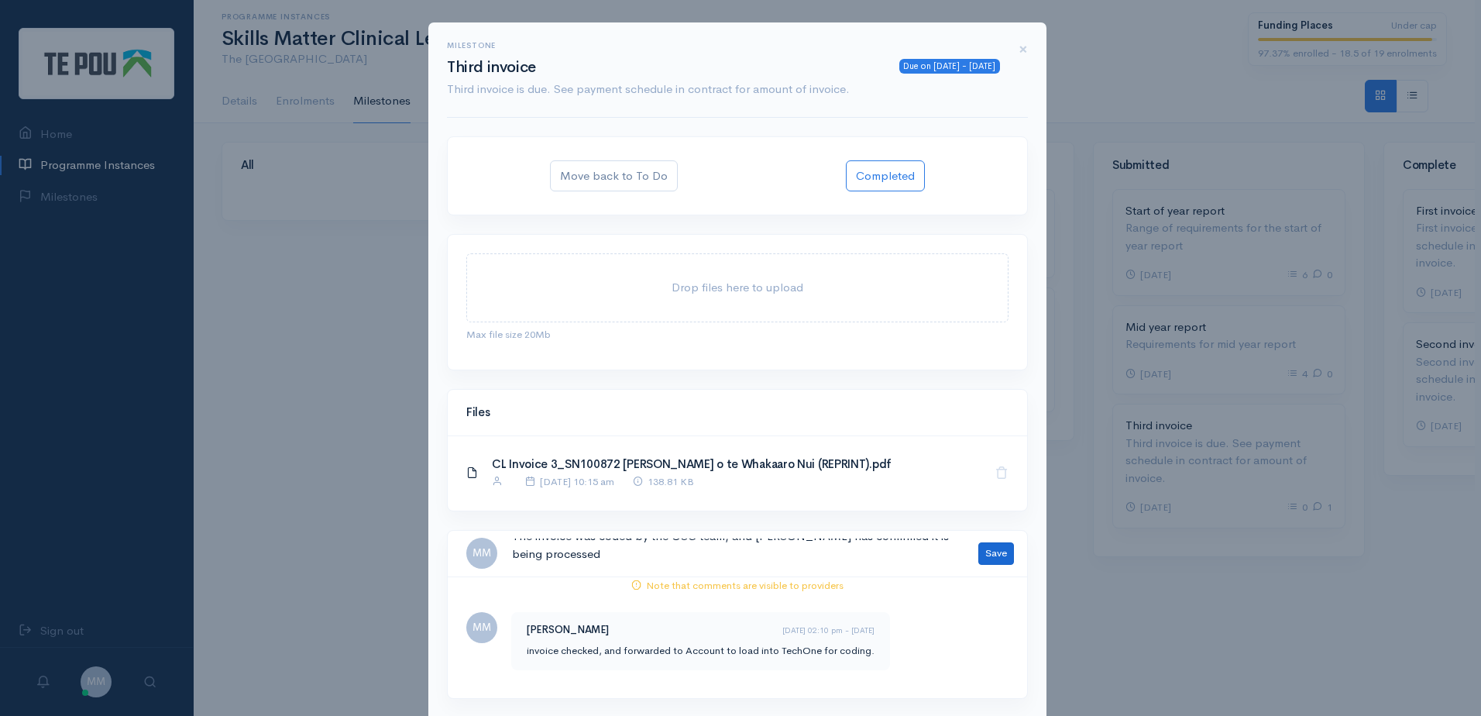
type textarea "The invoice was coded by the OSC team, and [PERSON_NAME] has confirmed it is be…"
click at [982, 559] on button "Save" at bounding box center [996, 553] width 36 height 22
click at [890, 170] on button "Completed" at bounding box center [885, 176] width 79 height 32
